Goal: Task Accomplishment & Management: Manage account settings

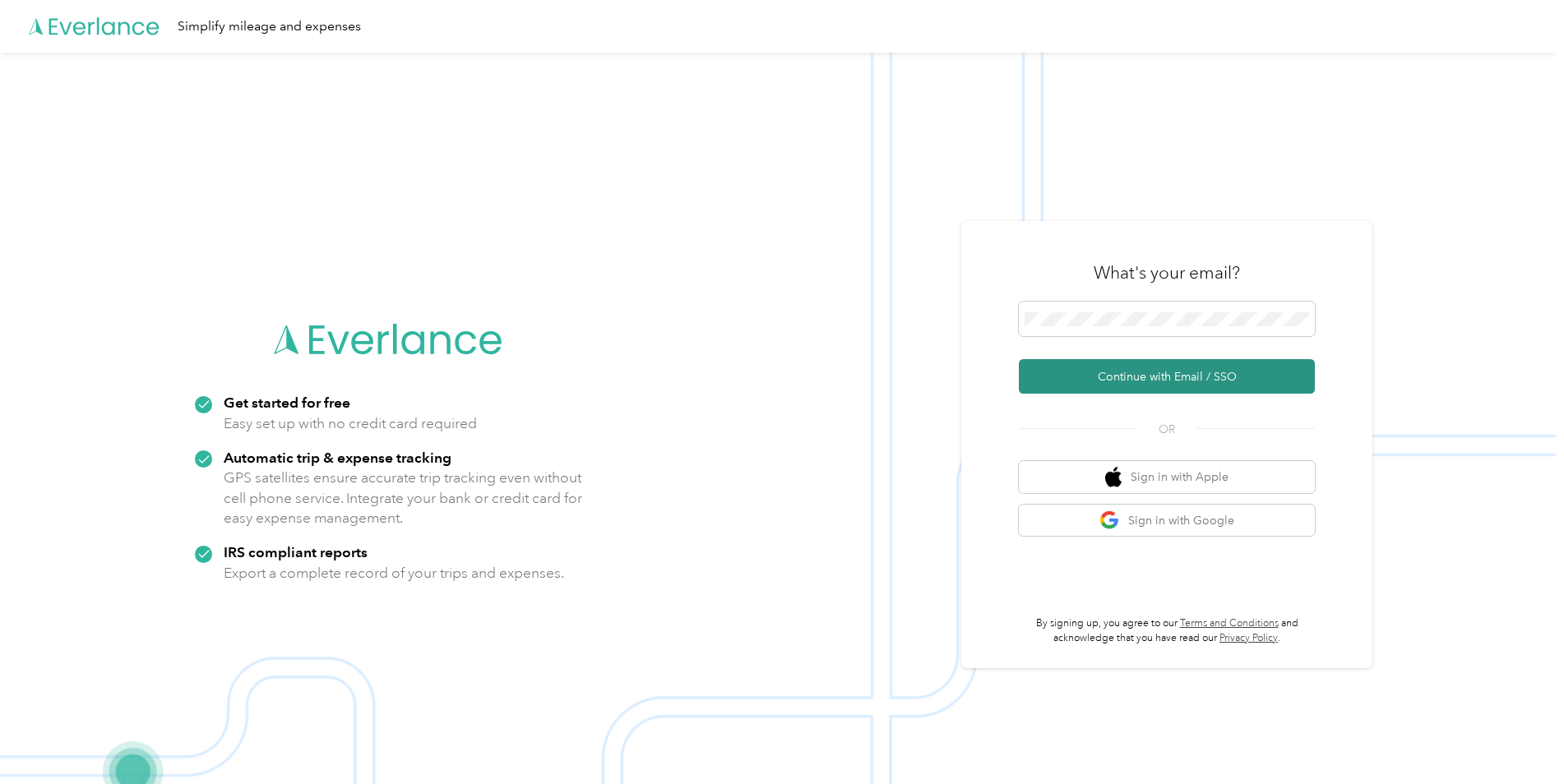
click at [1093, 382] on button "Continue with Email / SSO" at bounding box center [1167, 377] width 296 height 35
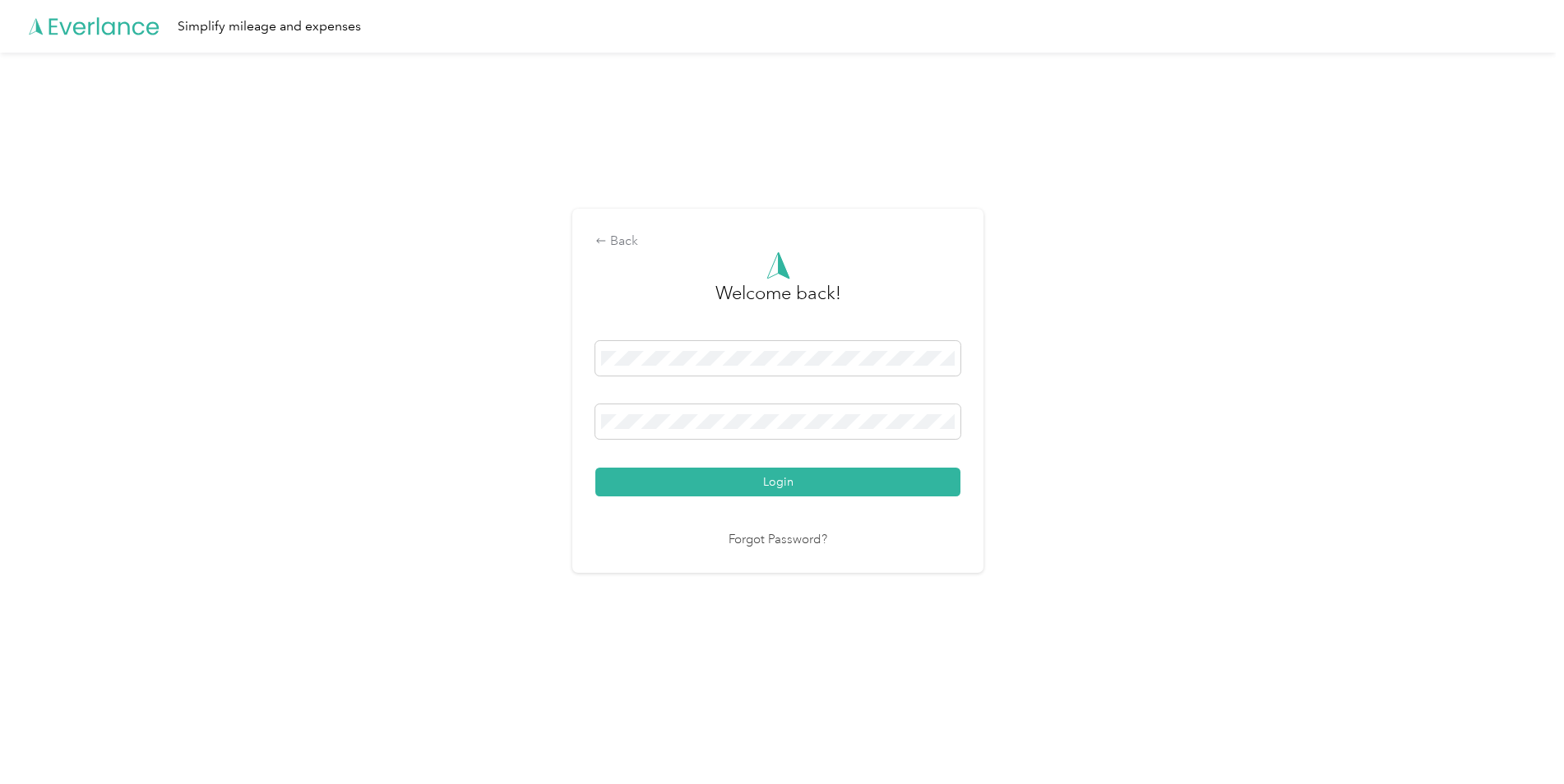
click at [749, 477] on button "Login" at bounding box center [778, 481] width 365 height 29
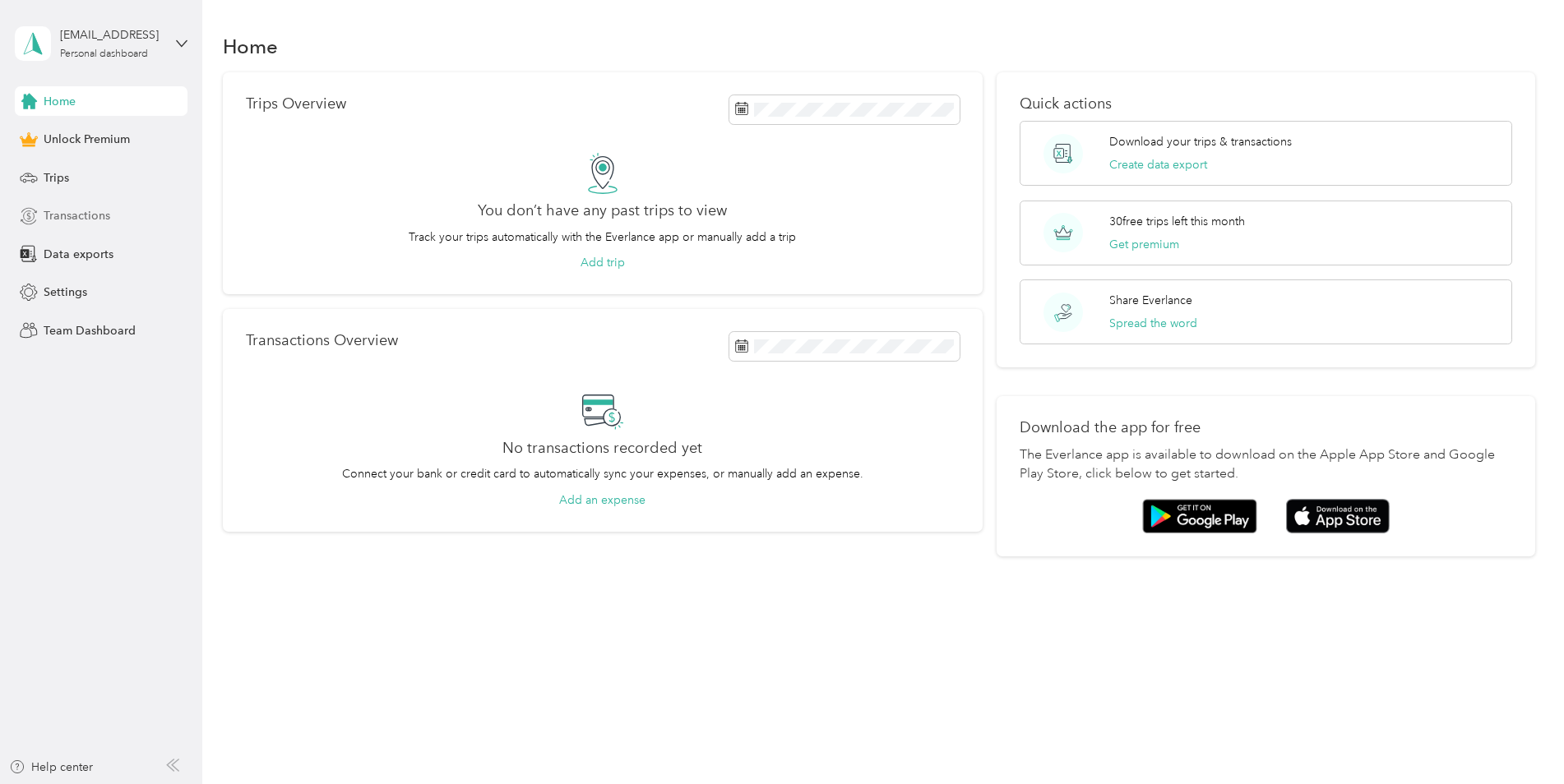
click at [79, 219] on span "Transactions" at bounding box center [77, 215] width 67 height 17
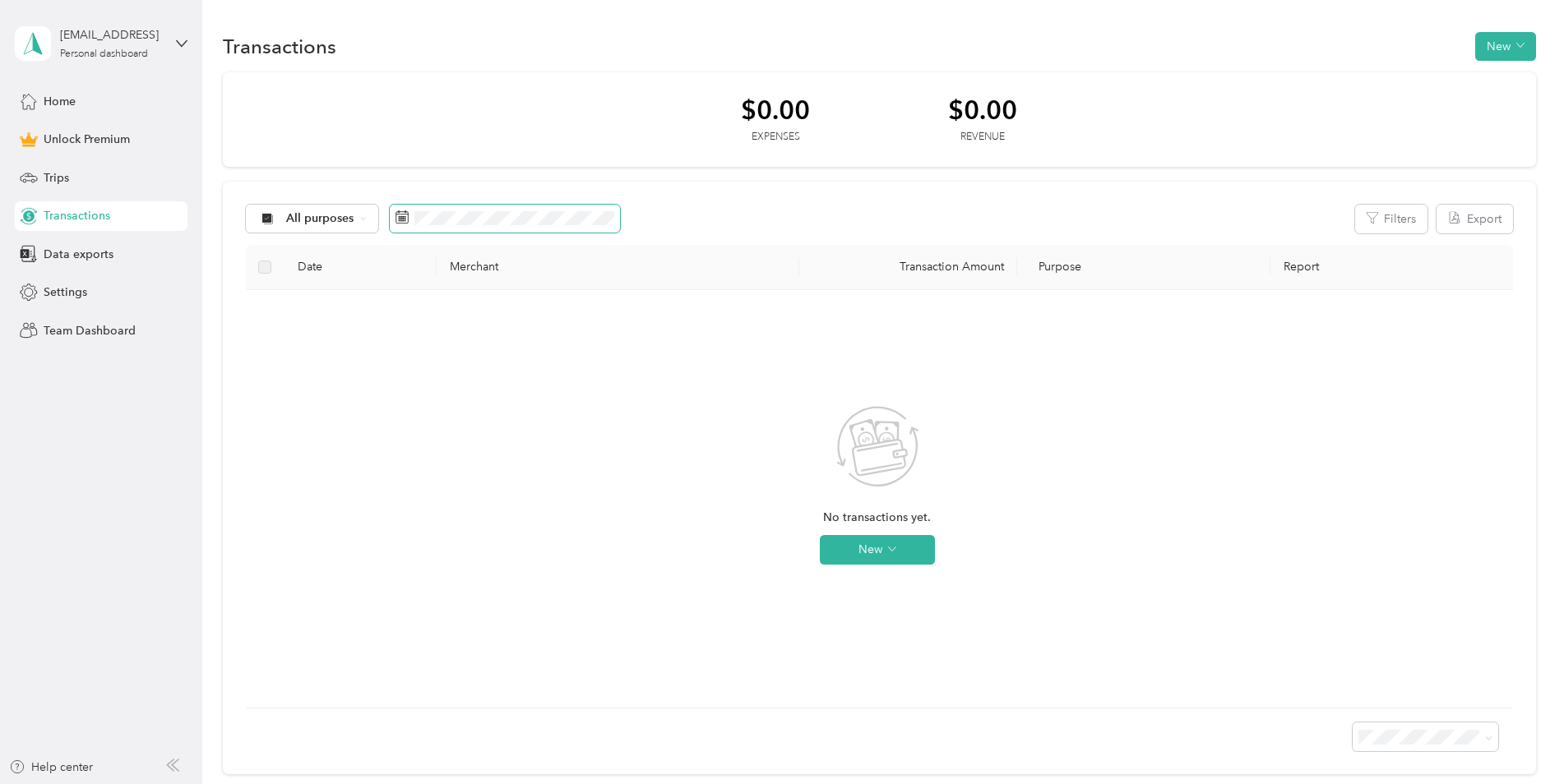
click at [403, 219] on rect at bounding box center [403, 219] width 2 height 2
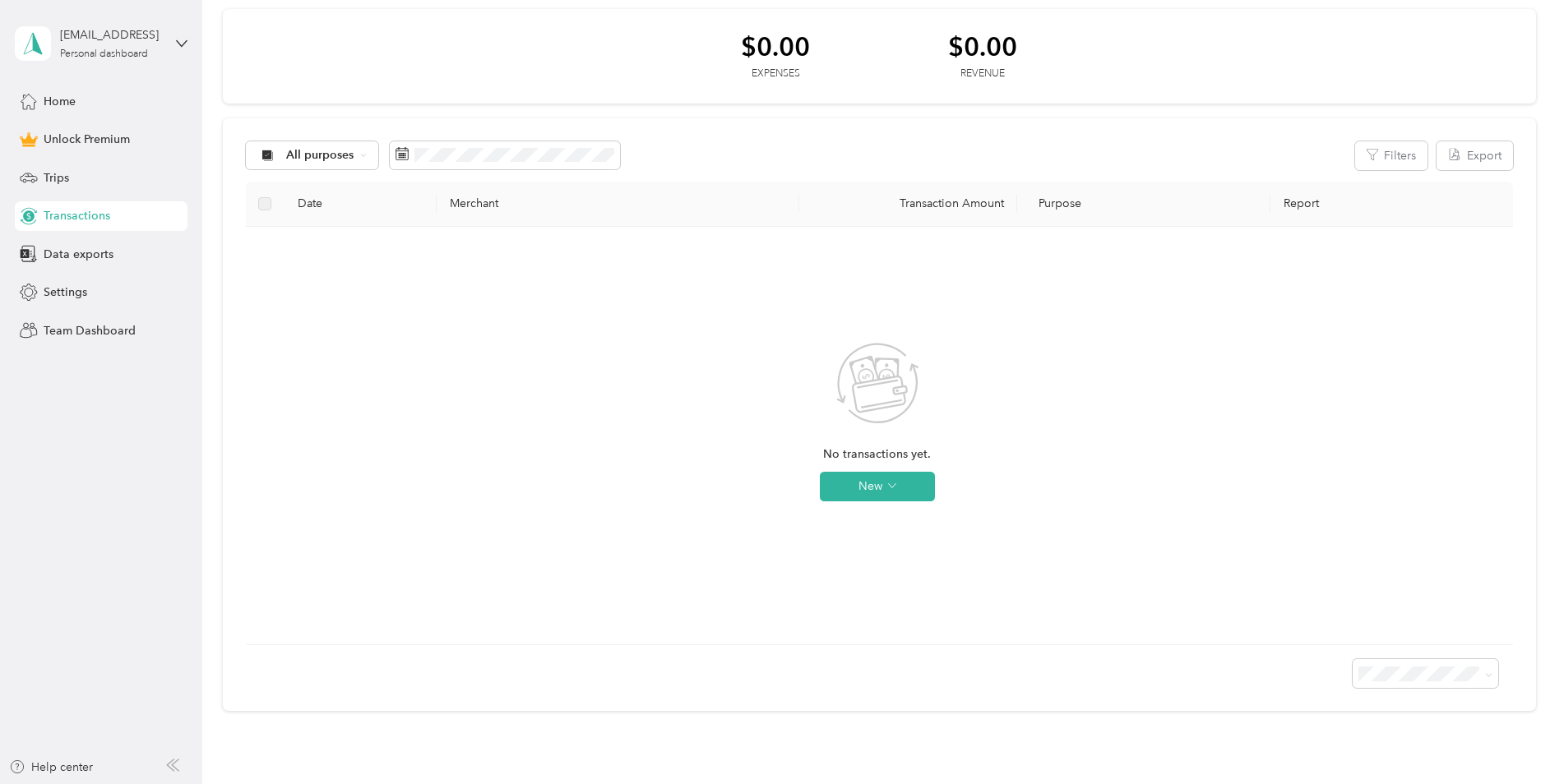
scroll to position [160, 0]
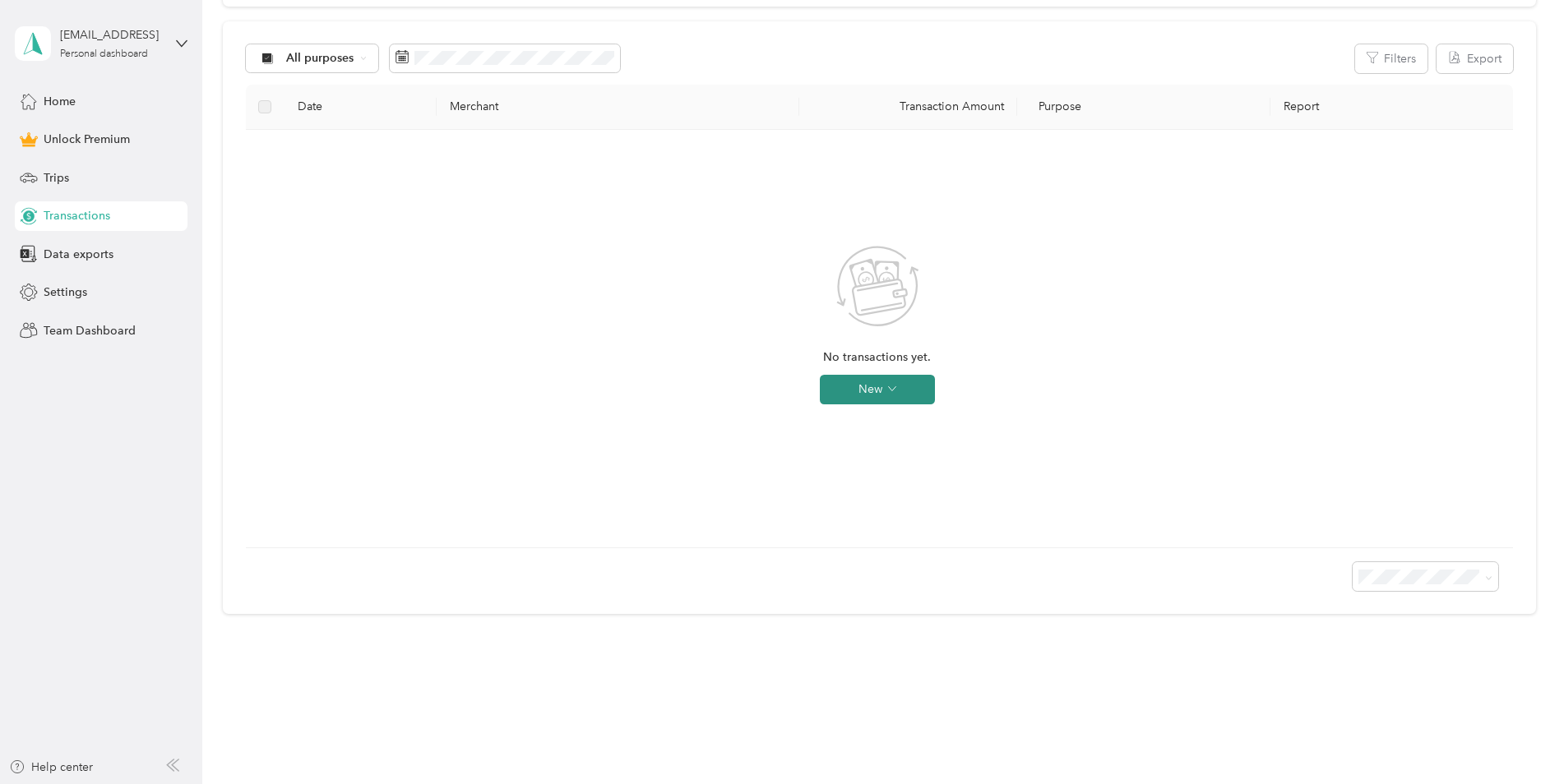
click at [890, 386] on icon "button" at bounding box center [893, 389] width 8 height 8
click at [618, 360] on div "No transactions yet. New" at bounding box center [877, 338] width 1237 height 392
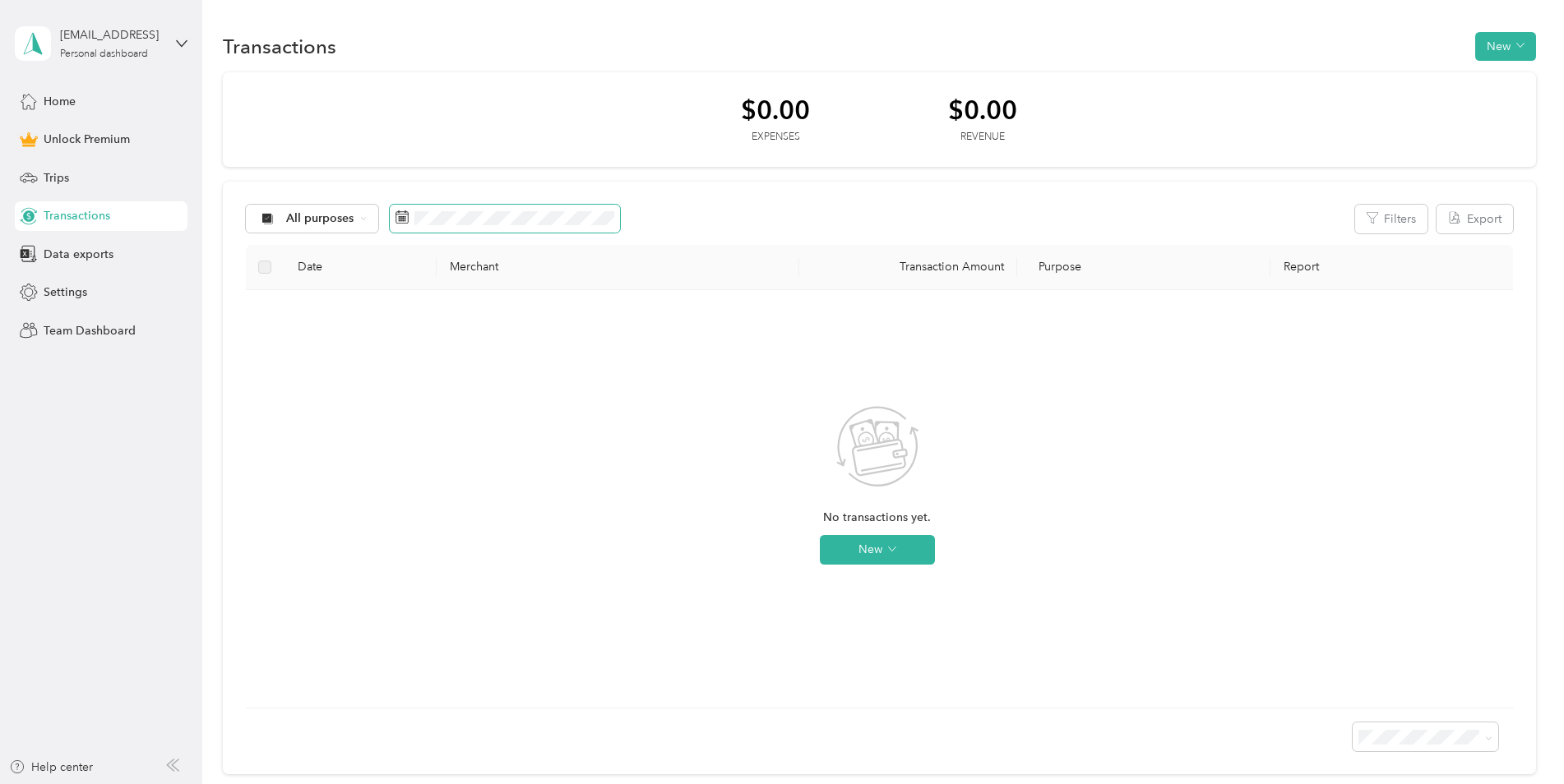
click at [400, 221] on rect at bounding box center [401, 221] width 2 height 2
click at [418, 314] on icon at bounding box center [418, 313] width 17 height 17
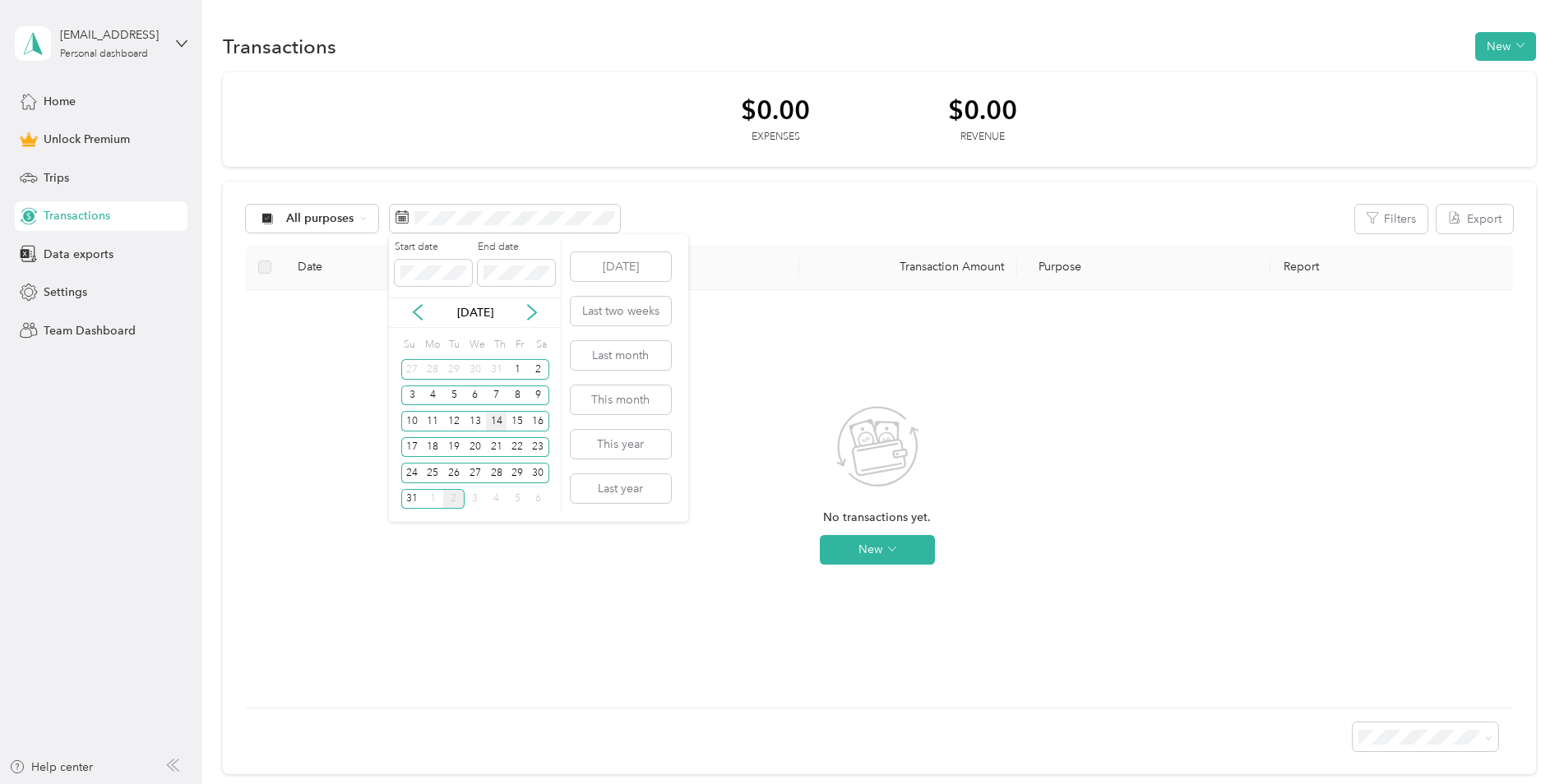
click at [496, 422] on div "14" at bounding box center [497, 421] width 22 height 21
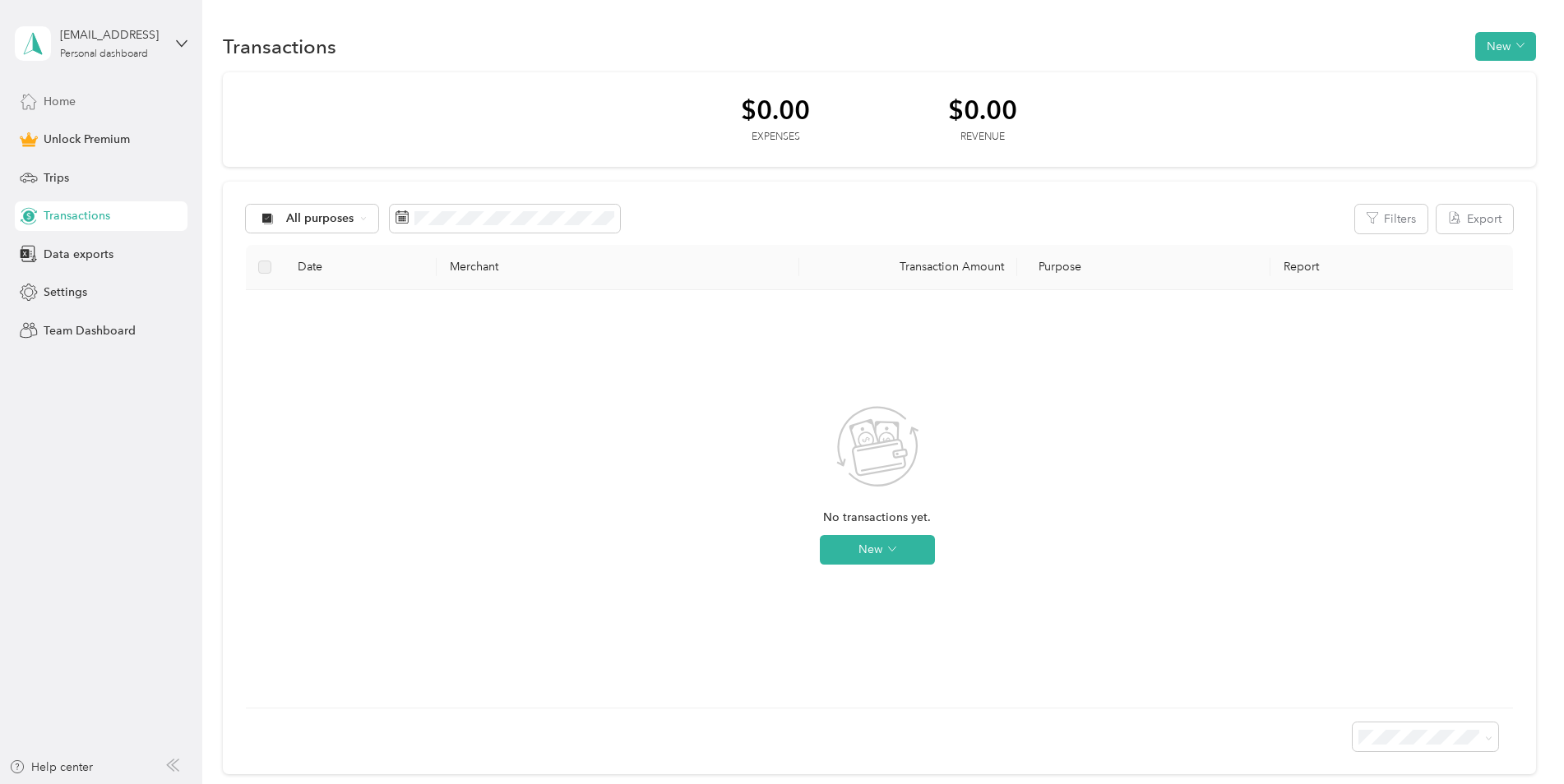
click at [70, 102] on span "Home" at bounding box center [59, 101] width 32 height 17
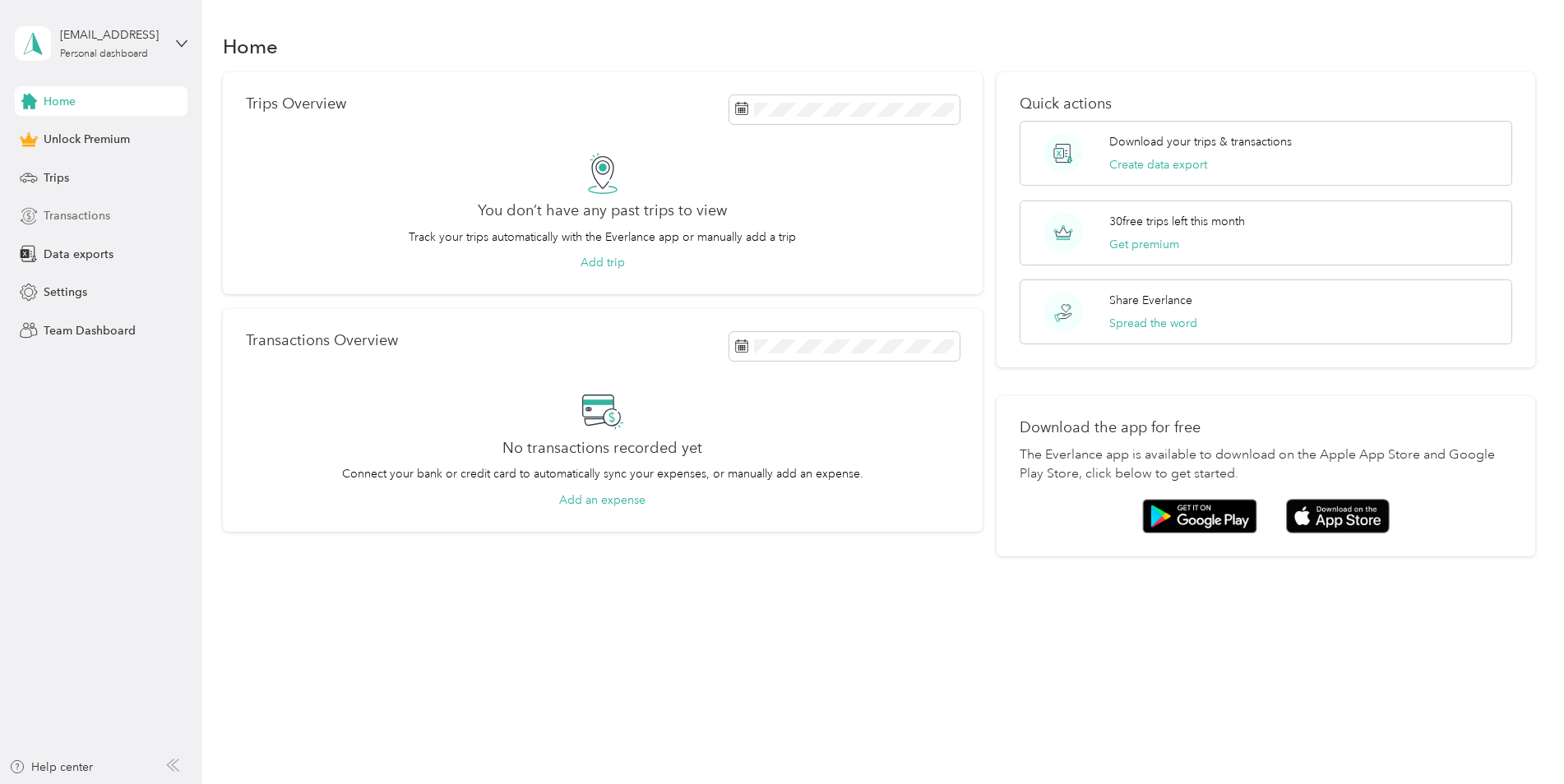
click at [111, 220] on div "Transactions" at bounding box center [101, 216] width 173 height 30
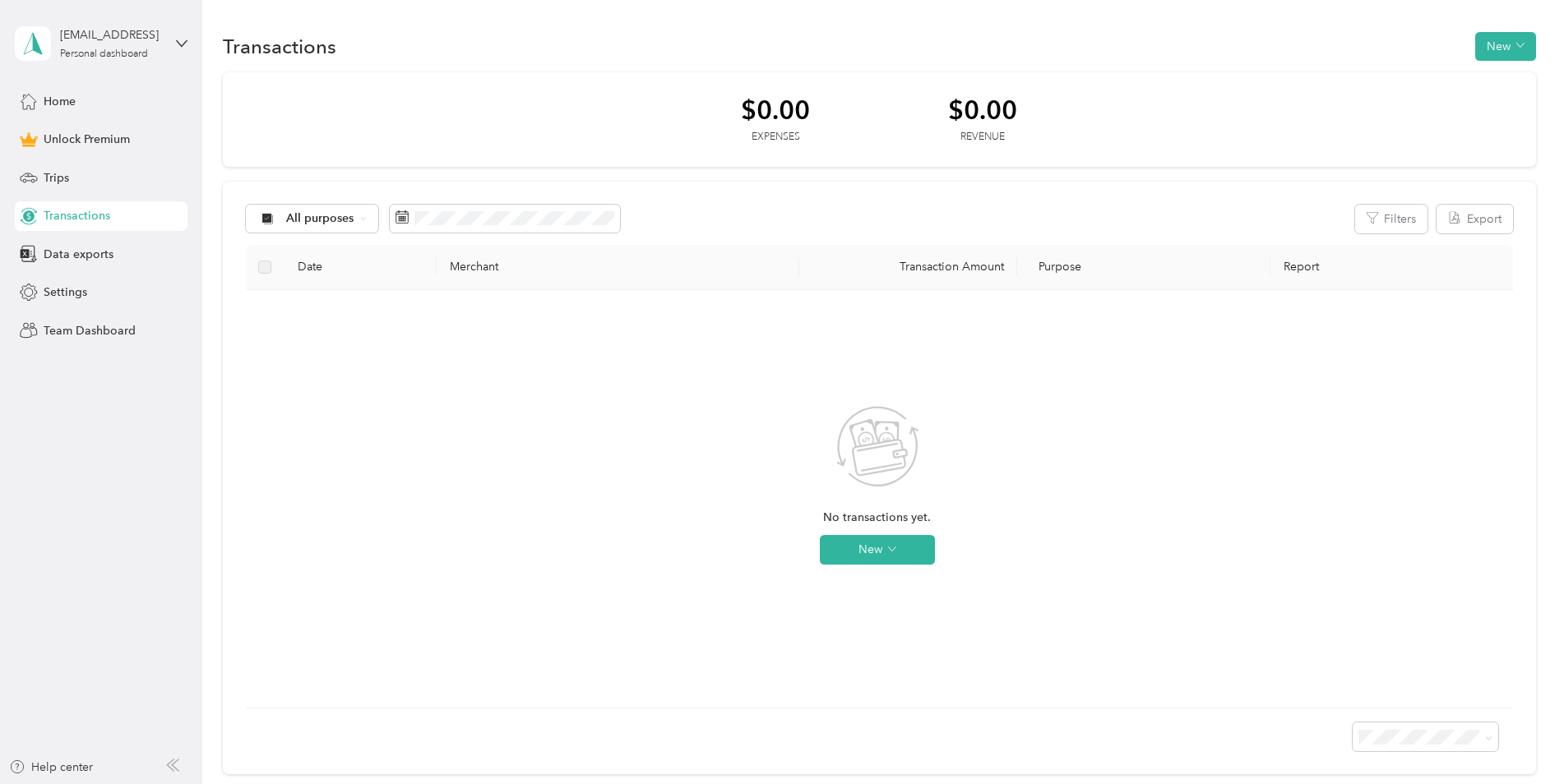
click at [726, 380] on div "No transactions yet. New" at bounding box center [877, 499] width 1237 height 392
